Goal: Task Accomplishment & Management: Manage account settings

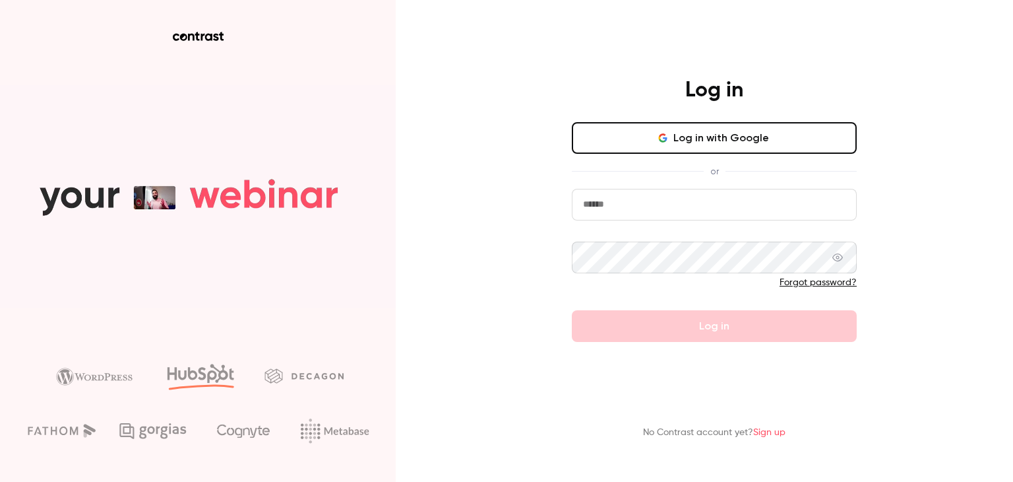
type input "**********"
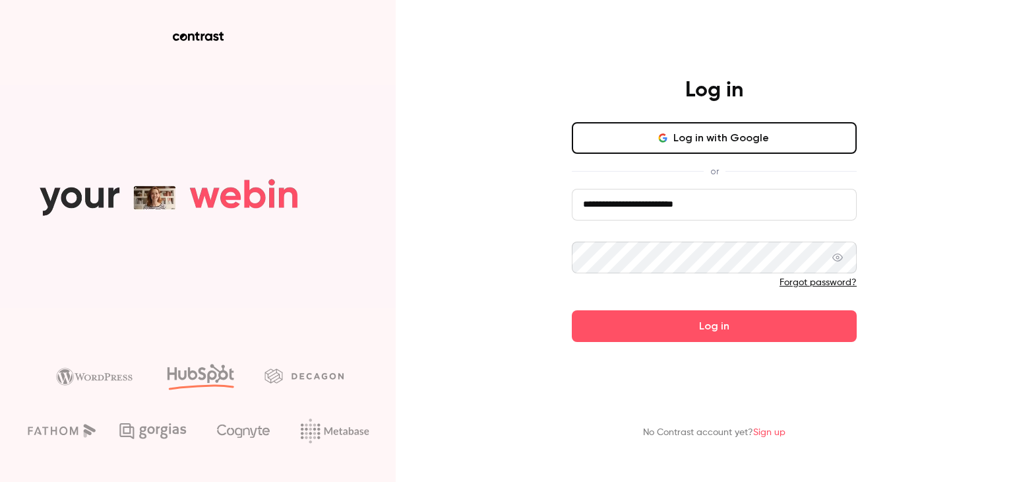
click at [673, 332] on form "**********" at bounding box center [714, 265] width 285 height 153
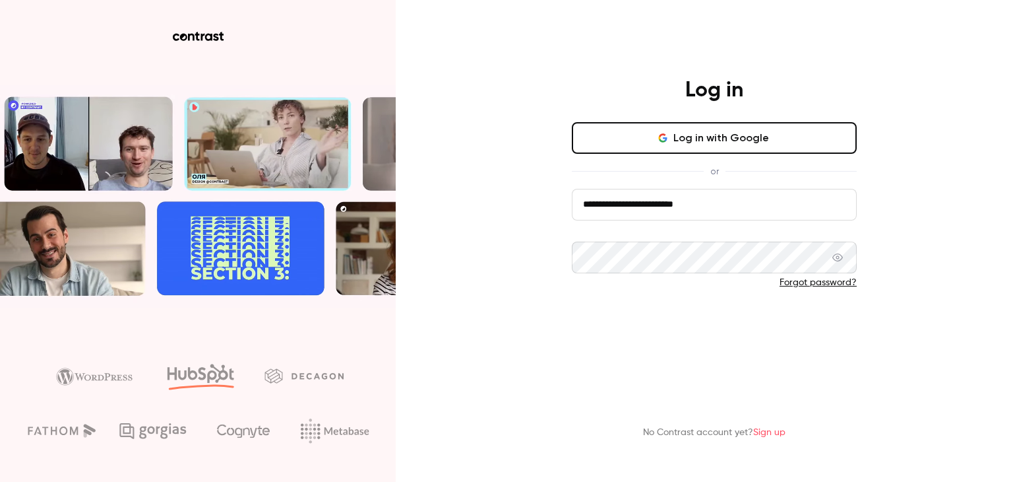
click at [708, 328] on button "Log in" at bounding box center [714, 326] width 285 height 32
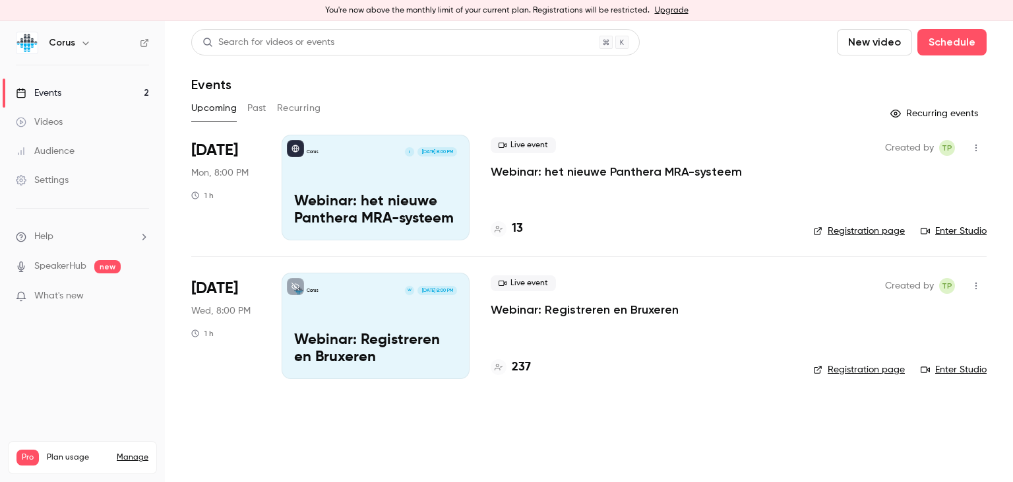
click at [620, 170] on p "Webinar: het nieuwe Panthera MRA-systeem" at bounding box center [616, 172] width 251 height 16
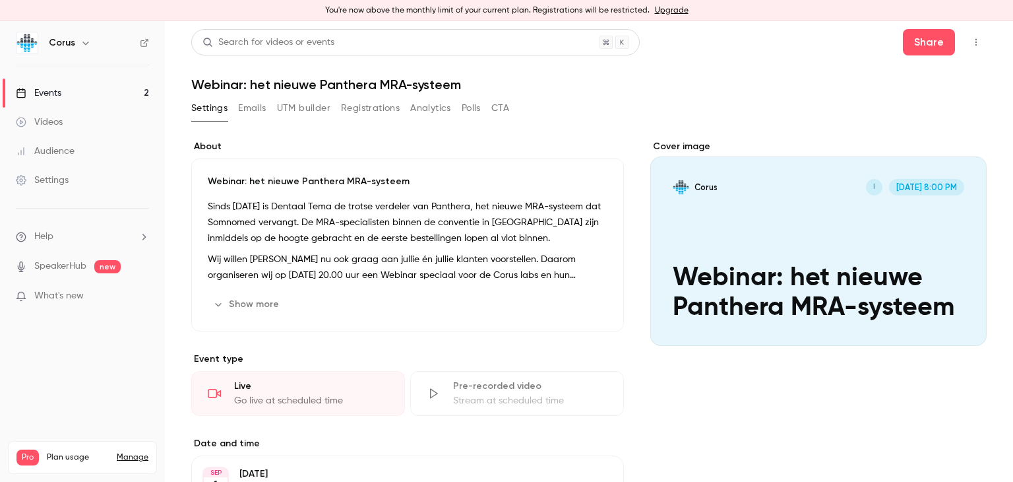
click at [364, 106] on button "Registrations" at bounding box center [370, 108] width 59 height 21
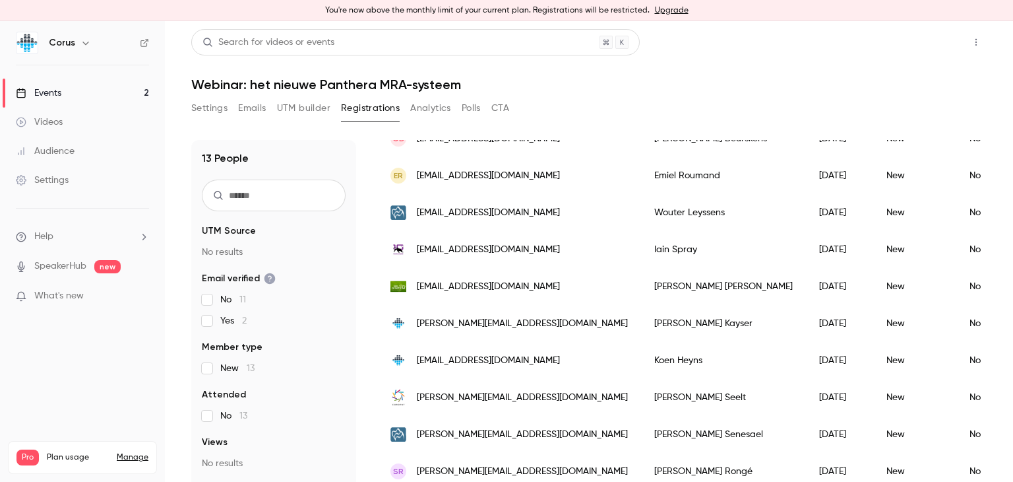
click at [914, 44] on button "Share" at bounding box center [929, 42] width 52 height 26
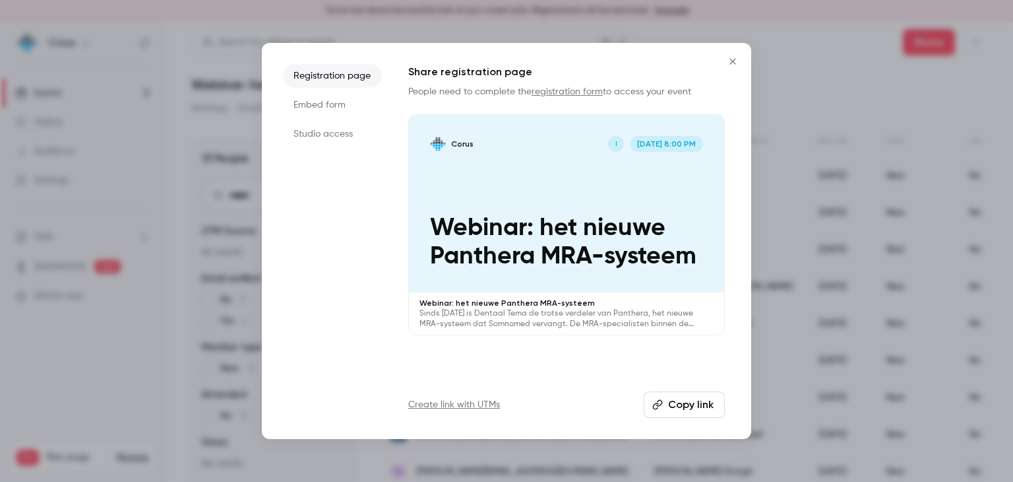
click at [689, 402] on button "Copy link" at bounding box center [684, 404] width 81 height 26
click at [732, 59] on icon "Close" at bounding box center [733, 61] width 16 height 11
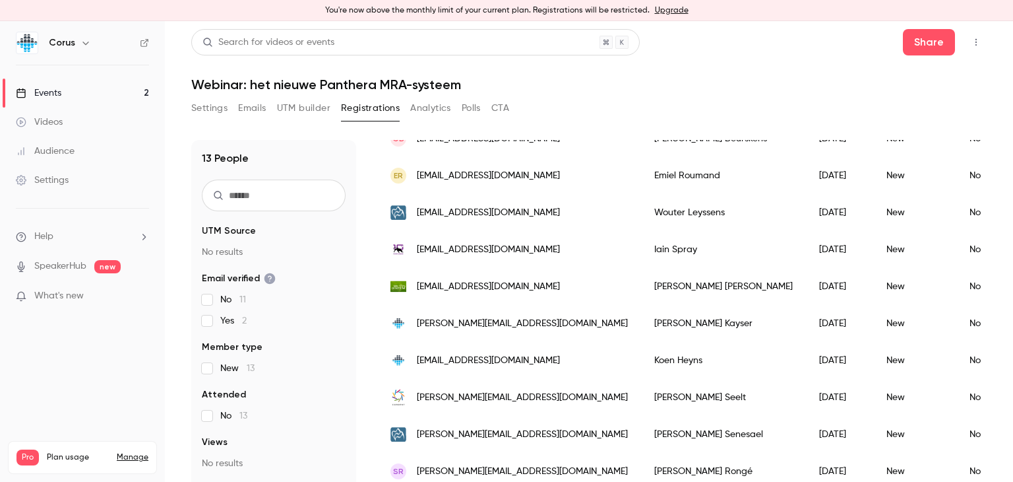
scroll to position [16, 0]
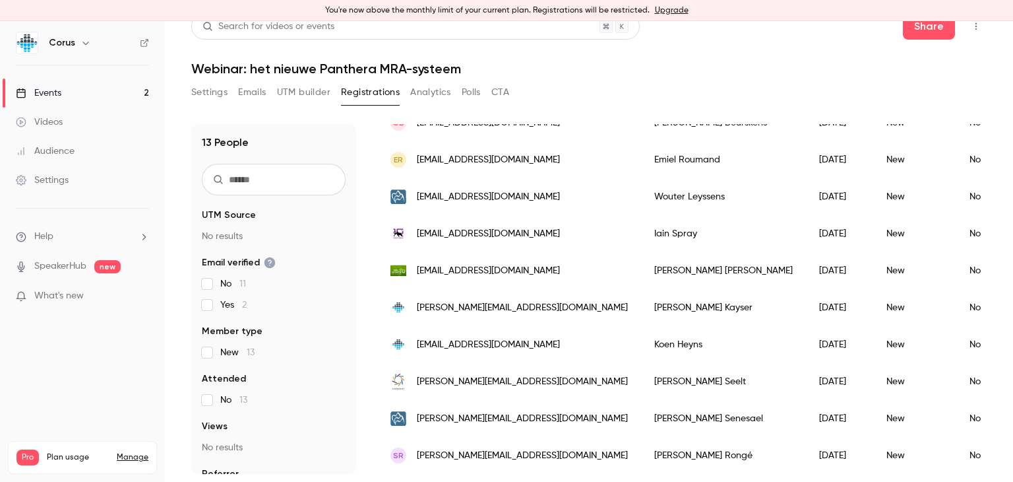
click at [33, 96] on div "Events" at bounding box center [39, 92] width 46 height 13
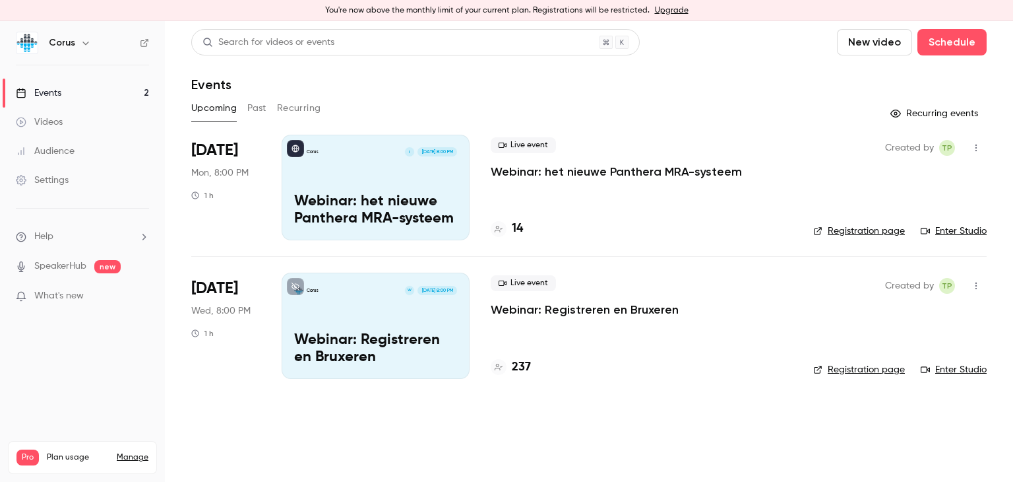
click at [523, 367] on h4 "237" at bounding box center [521, 367] width 19 height 18
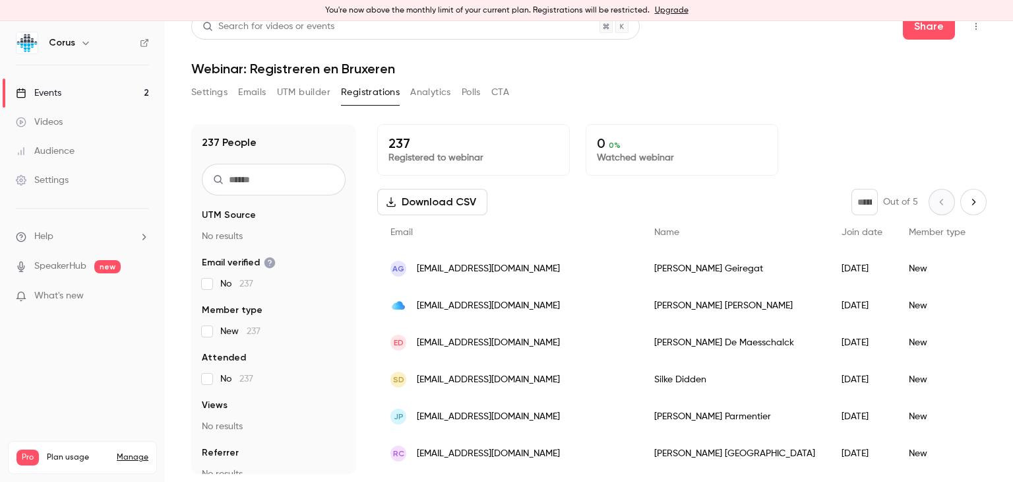
click at [53, 88] on div "Events" at bounding box center [39, 92] width 46 height 13
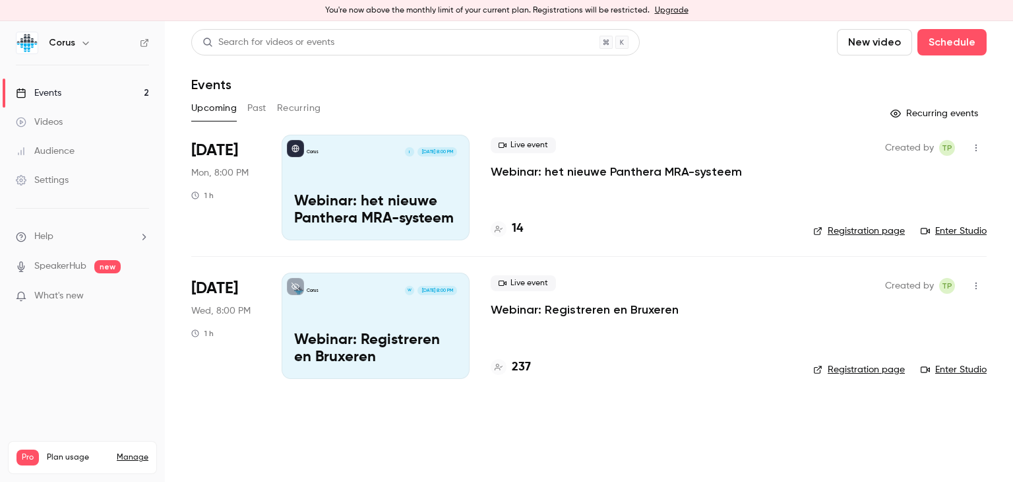
click at [381, 199] on p "Webinar: het nieuwe Panthera MRA-systeem" at bounding box center [375, 210] width 163 height 34
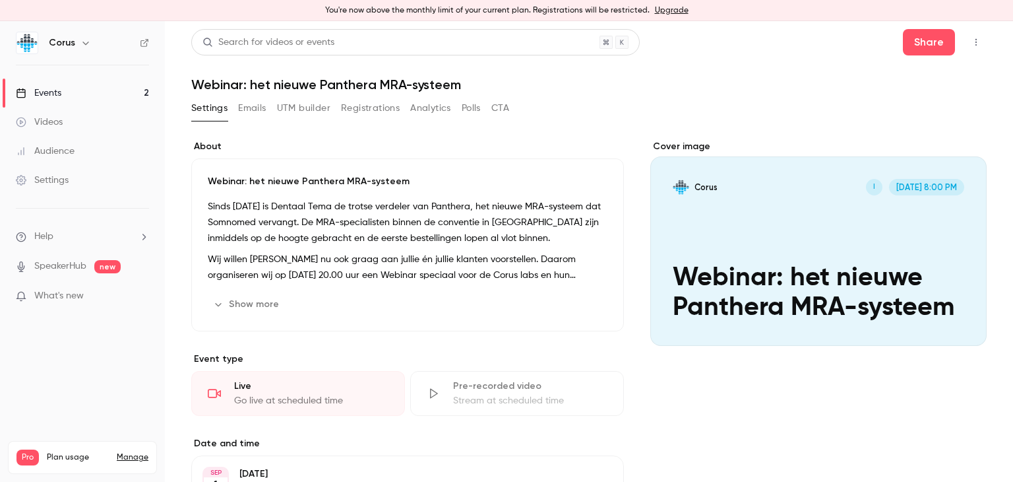
click at [257, 400] on div "Go live at scheduled time" at bounding box center [311, 400] width 154 height 13
click at [244, 386] on div "Live" at bounding box center [311, 385] width 154 height 13
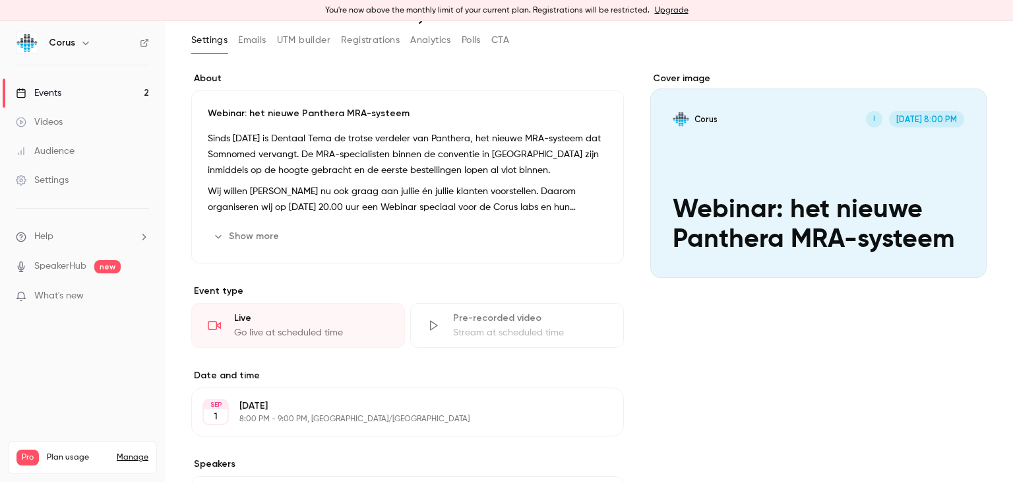
scroll to position [69, 0]
click at [47, 88] on div "Events" at bounding box center [39, 92] width 46 height 13
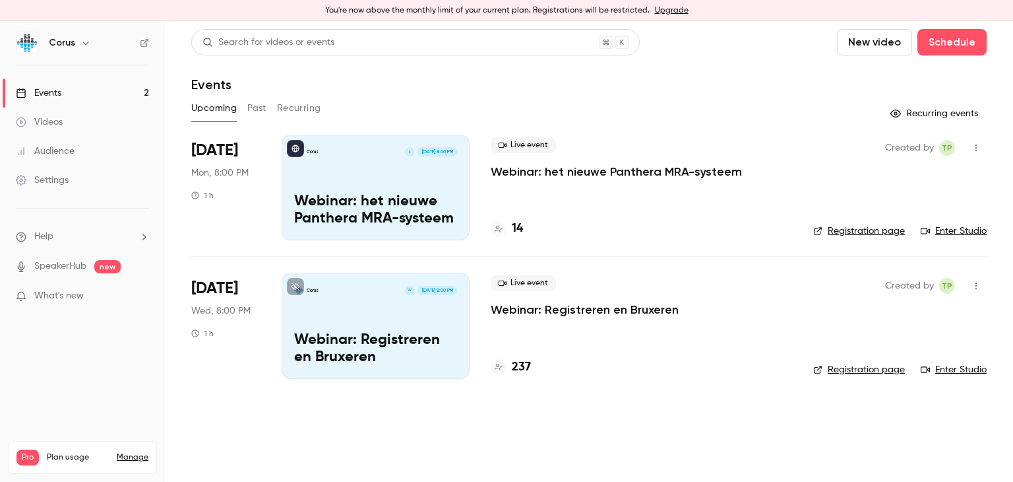
click at [510, 222] on div "14" at bounding box center [507, 229] width 32 height 18
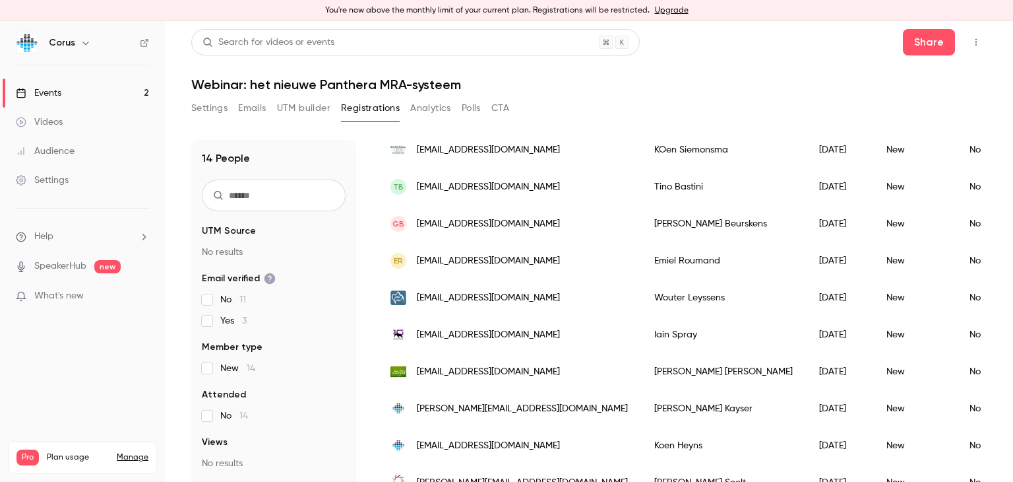
scroll to position [211, 0]
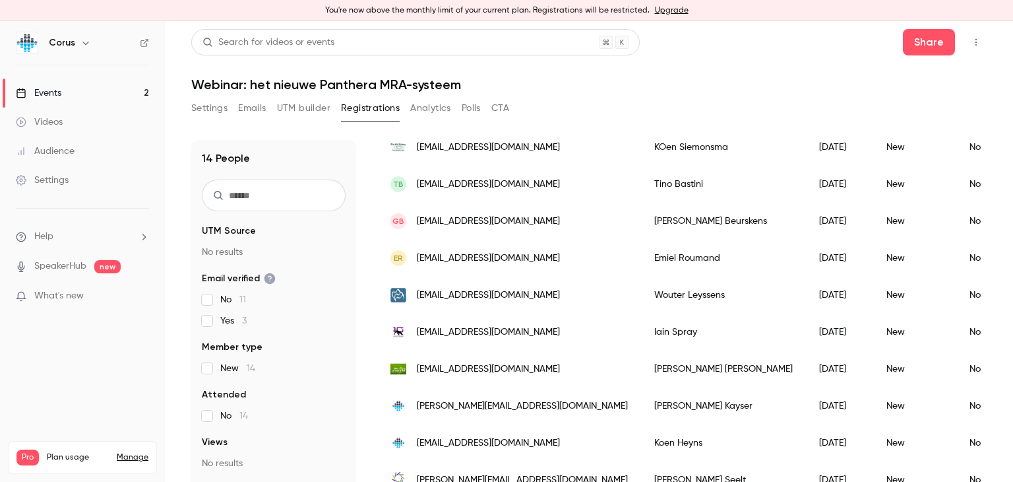
click at [806, 325] on div "[DATE]" at bounding box center [839, 331] width 67 height 37
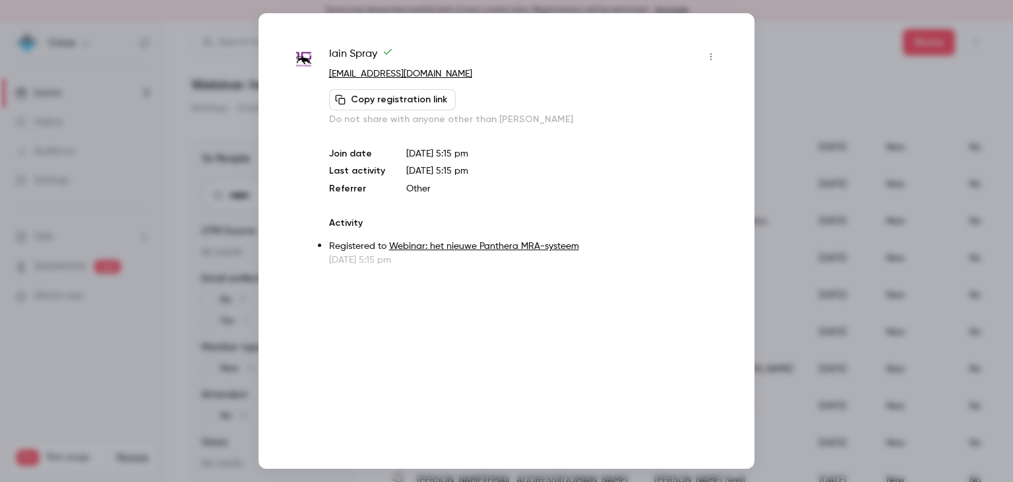
click at [712, 55] on icon "button" at bounding box center [711, 56] width 11 height 9
click at [639, 124] on div "Remove registration" at bounding box center [660, 124] width 100 height 13
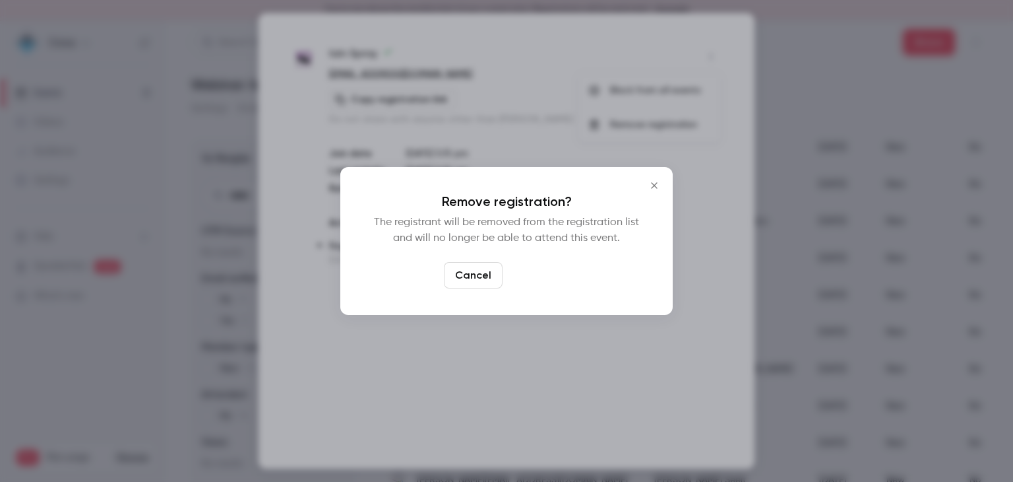
click at [528, 272] on button "Confirm" at bounding box center [539, 275] width 62 height 26
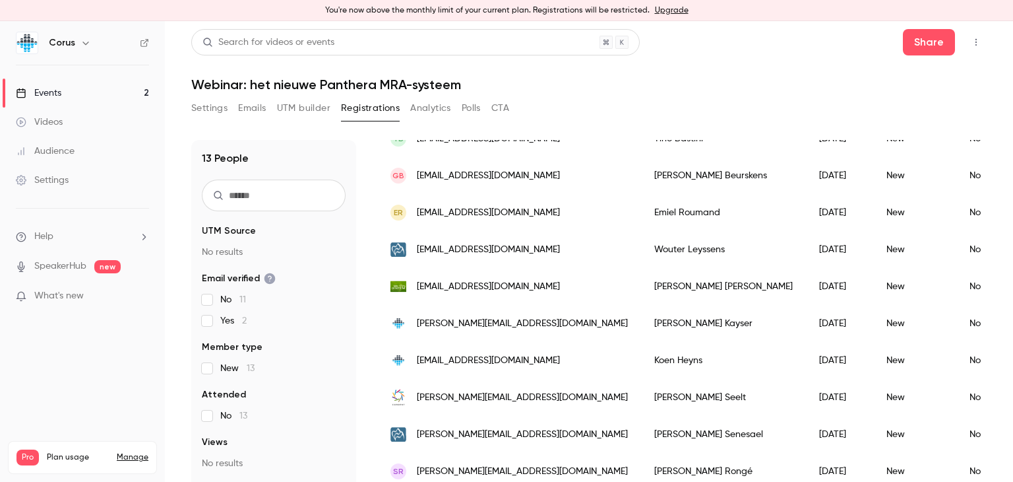
scroll to position [16, 0]
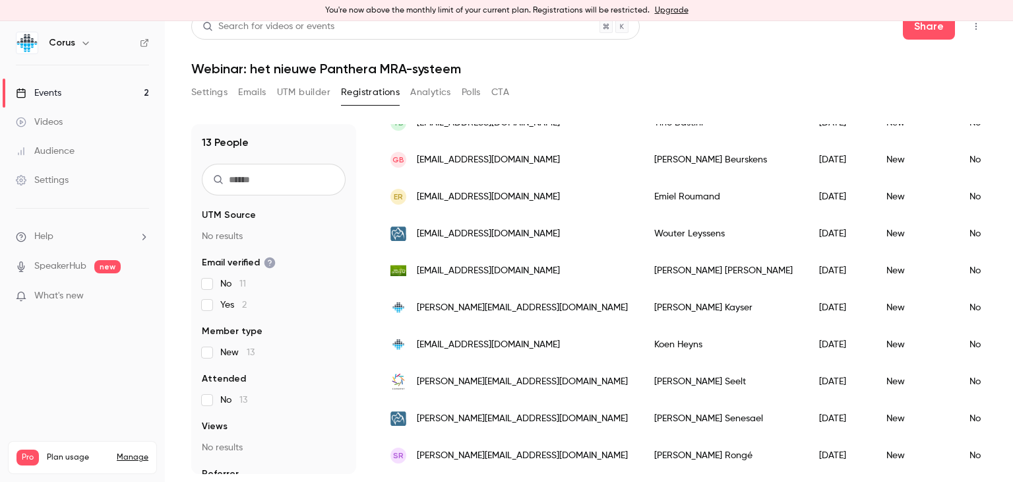
click at [641, 408] on div "[PERSON_NAME]" at bounding box center [723, 418] width 165 height 37
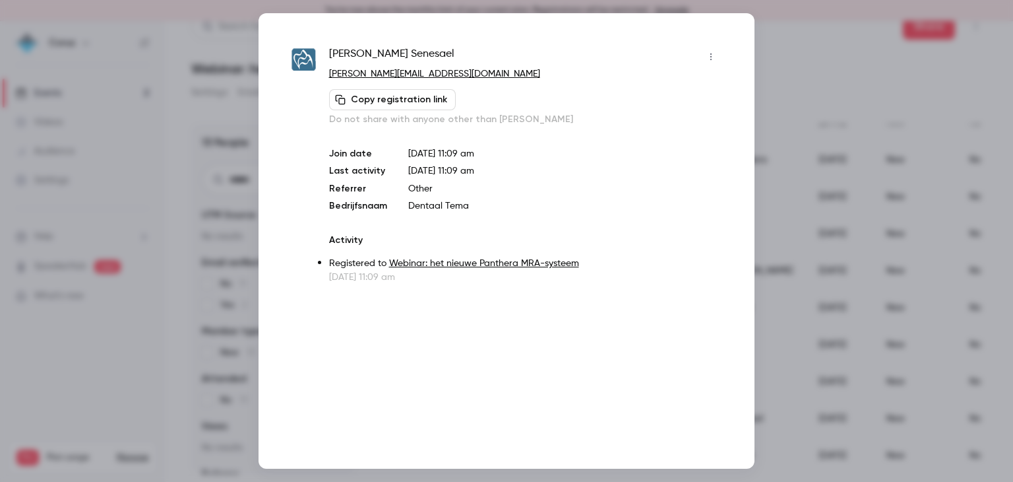
click at [712, 56] on icon "button" at bounding box center [711, 56] width 11 height 9
click at [664, 121] on div "Remove registration" at bounding box center [660, 124] width 100 height 13
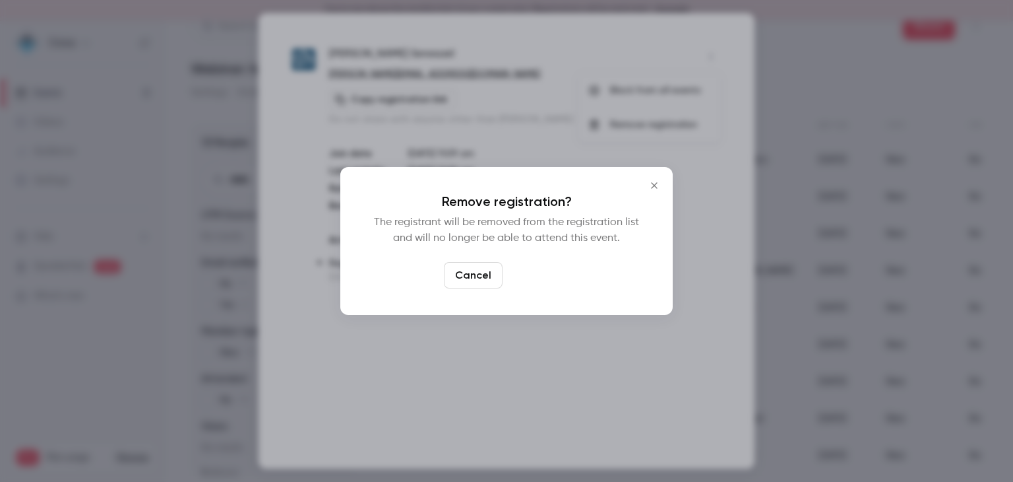
click at [535, 273] on button "Confirm" at bounding box center [539, 275] width 62 height 26
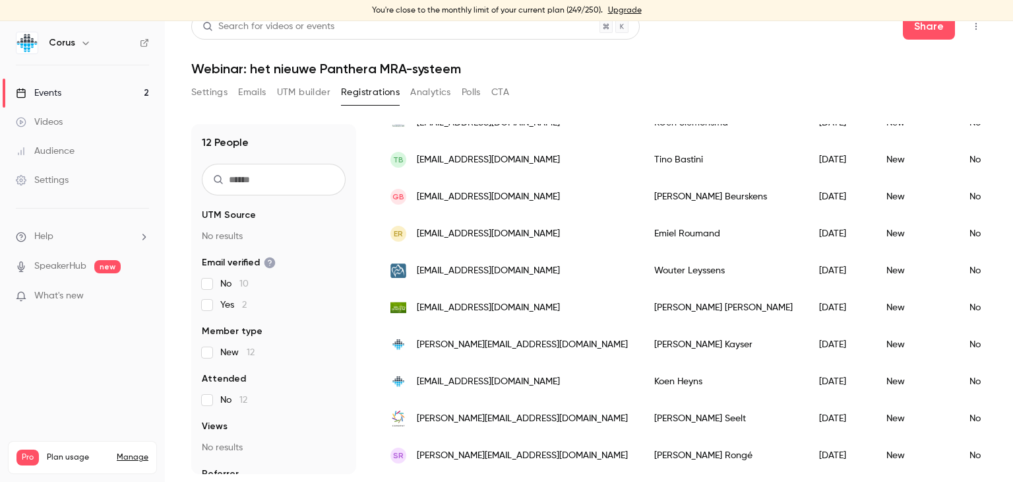
scroll to position [230, 0]
click at [666, 450] on div "[PERSON_NAME]" at bounding box center [723, 455] width 165 height 37
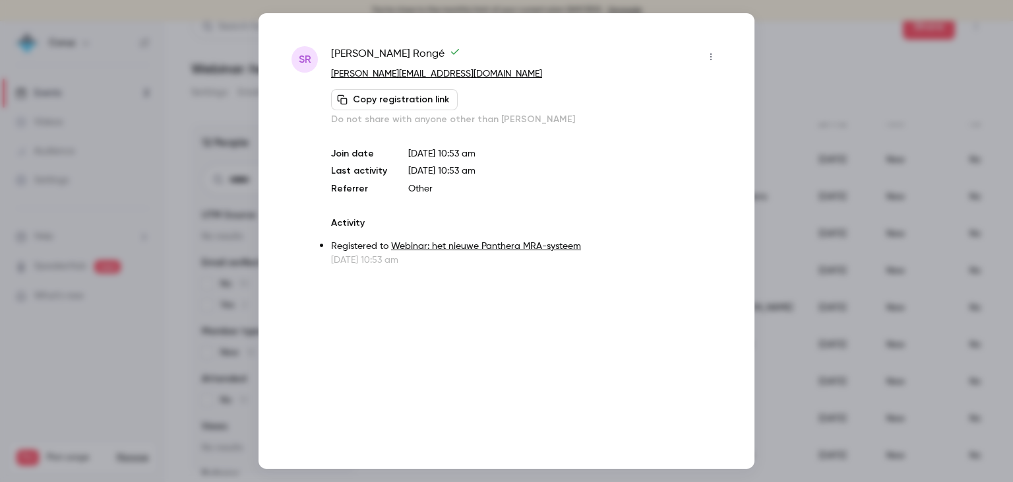
click at [710, 55] on icon "button" at bounding box center [711, 56] width 11 height 9
click at [664, 125] on div "Remove registration" at bounding box center [660, 124] width 100 height 13
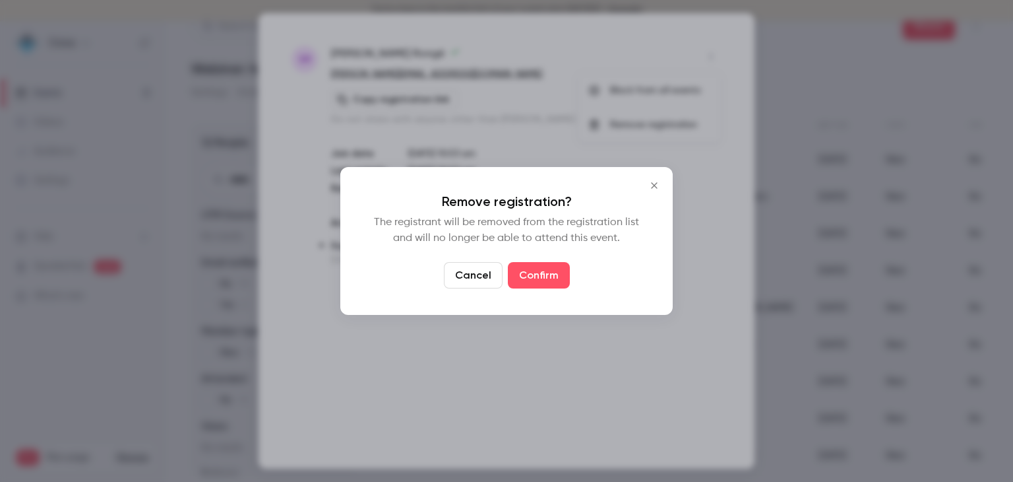
click at [462, 275] on button "Cancel" at bounding box center [473, 275] width 59 height 26
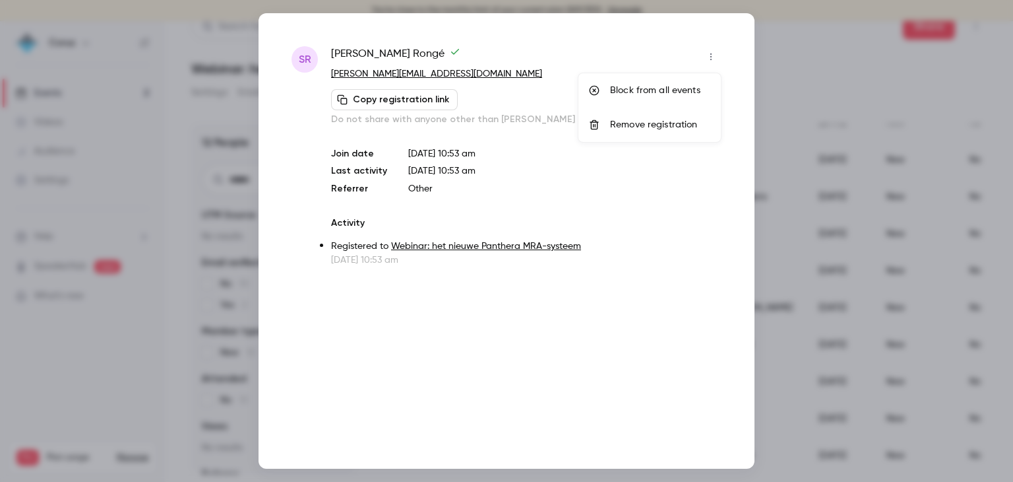
click at [641, 127] on div "Remove registration" at bounding box center [660, 124] width 100 height 13
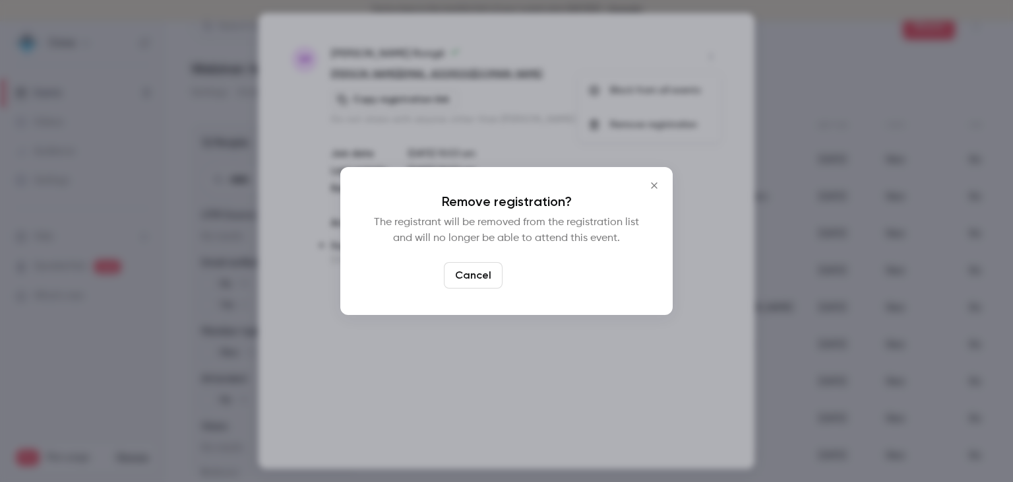
click at [539, 275] on button "Confirm" at bounding box center [539, 275] width 62 height 26
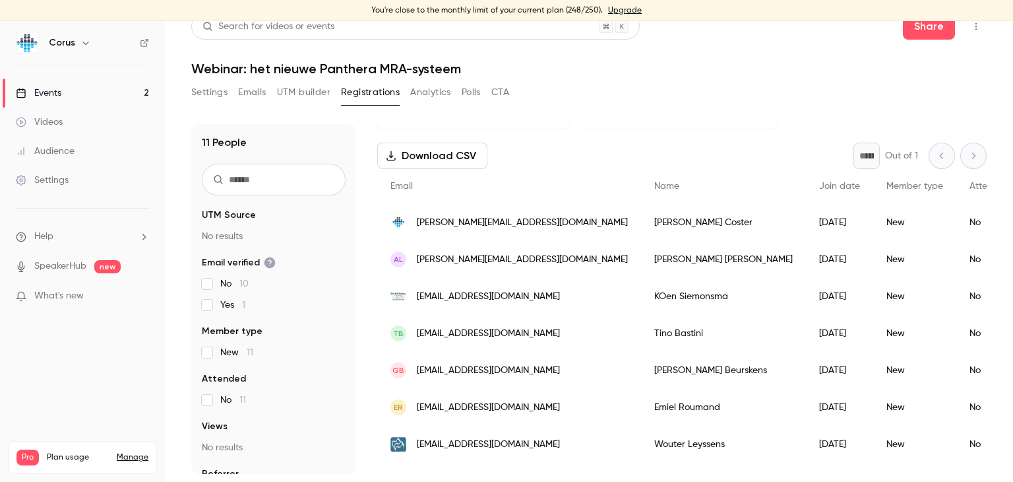
scroll to position [39, 0]
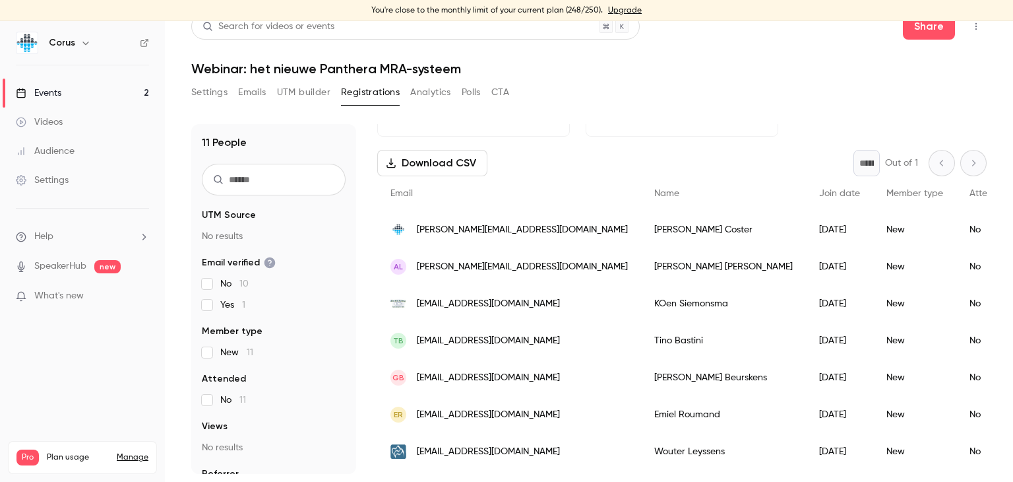
click at [511, 337] on span "[EMAIL_ADDRESS][DOMAIN_NAME]" at bounding box center [488, 341] width 143 height 14
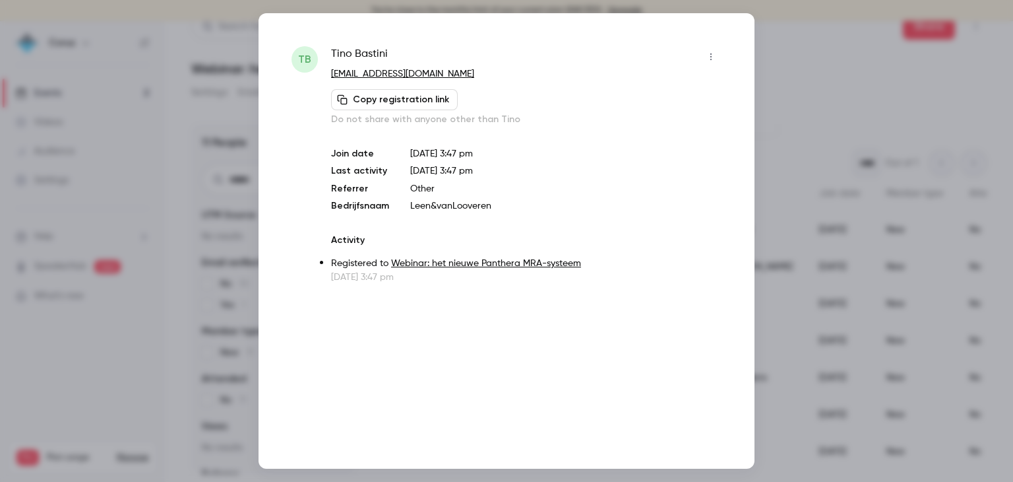
click at [714, 55] on icon "button" at bounding box center [711, 56] width 11 height 9
click at [648, 125] on div "Remove registration" at bounding box center [660, 124] width 100 height 13
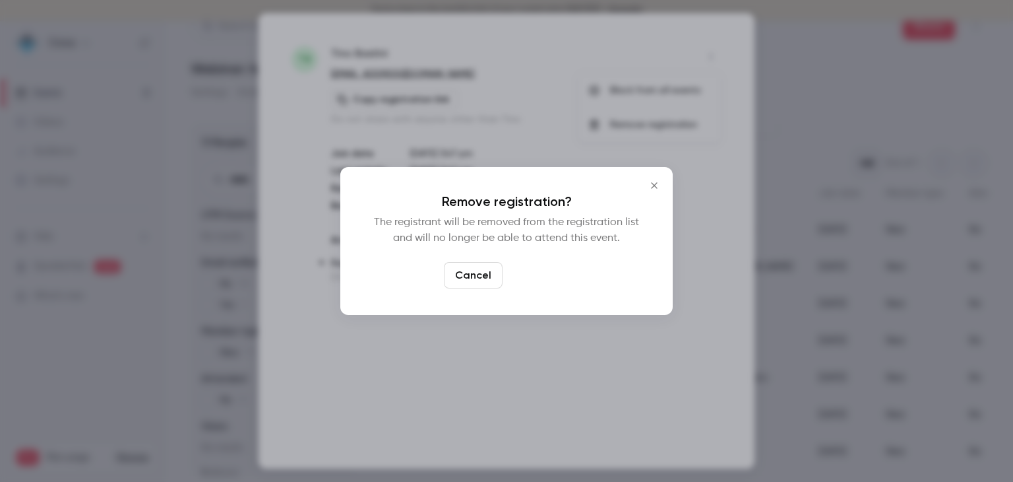
click at [540, 272] on button "Confirm" at bounding box center [539, 275] width 62 height 26
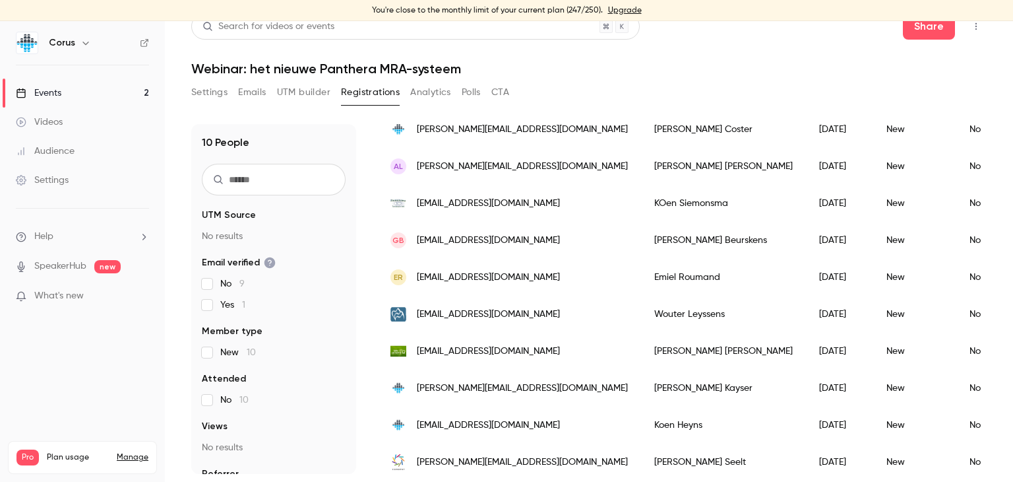
scroll to position [156, 0]
